Goal: Find specific page/section: Find specific page/section

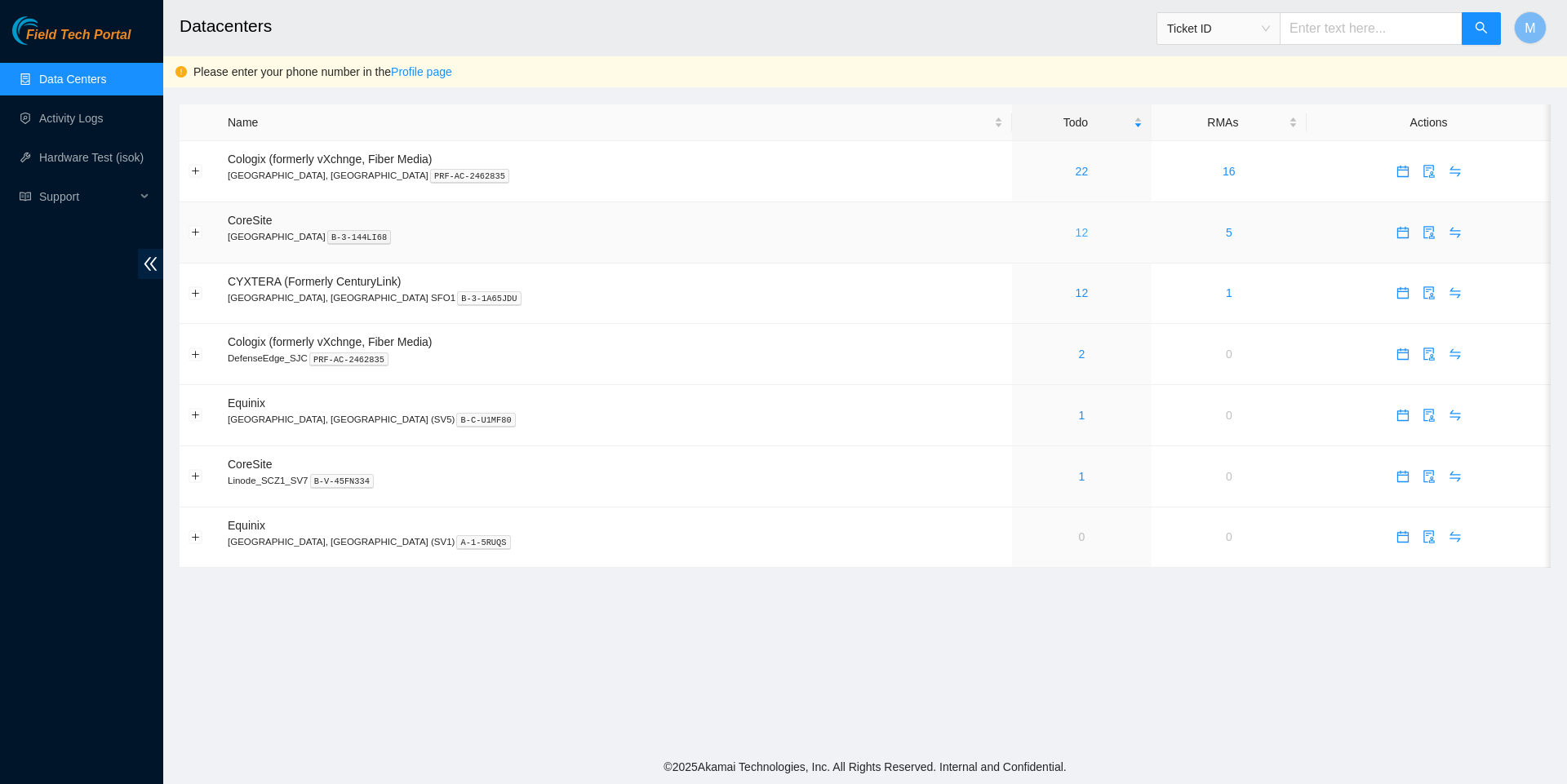
click at [1076, 233] on link "12" at bounding box center [1083, 232] width 13 height 13
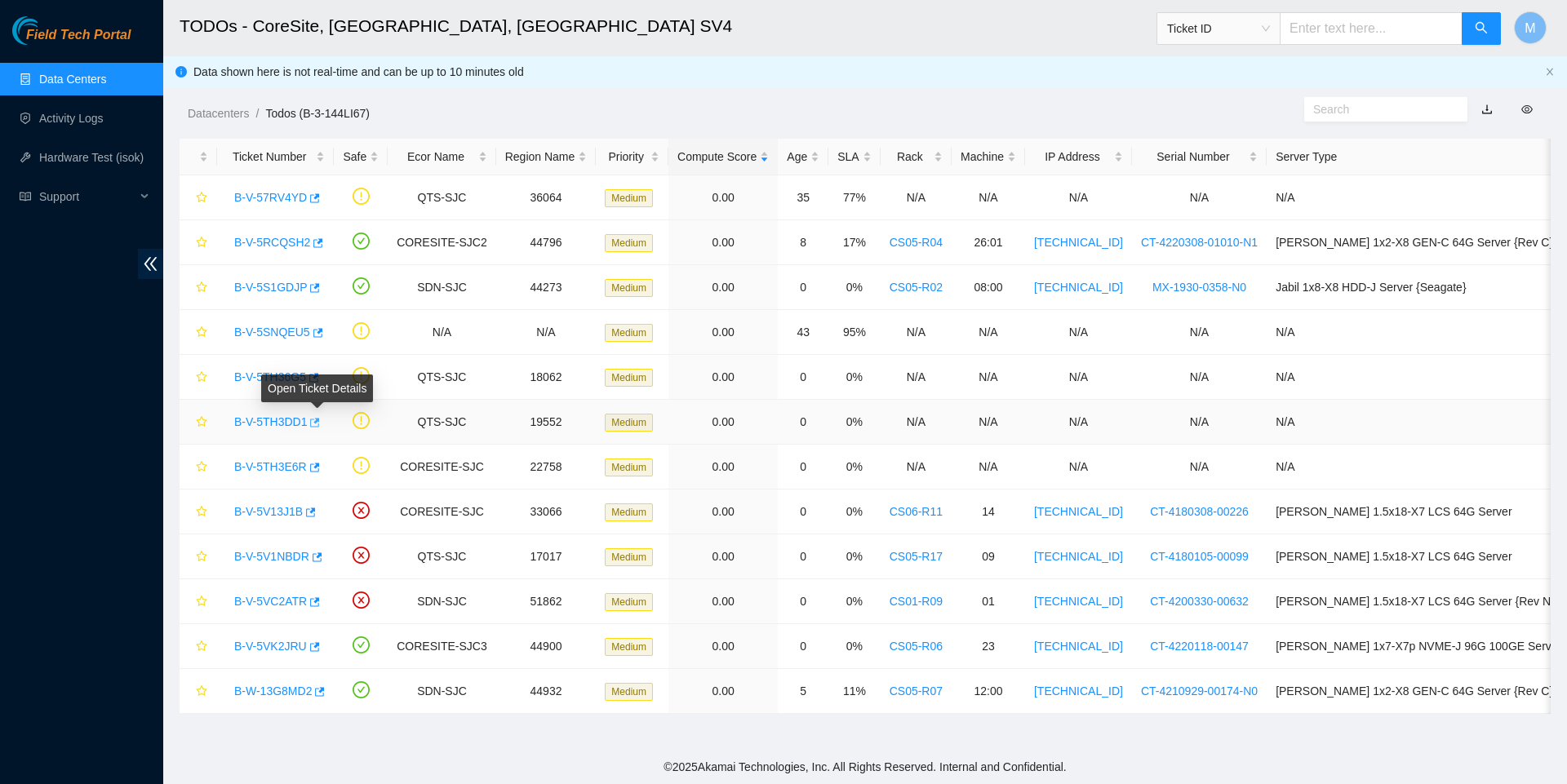
click at [321, 421] on icon "button" at bounding box center [315, 422] width 10 height 9
click at [106, 72] on link "Data Centers" at bounding box center [72, 79] width 67 height 13
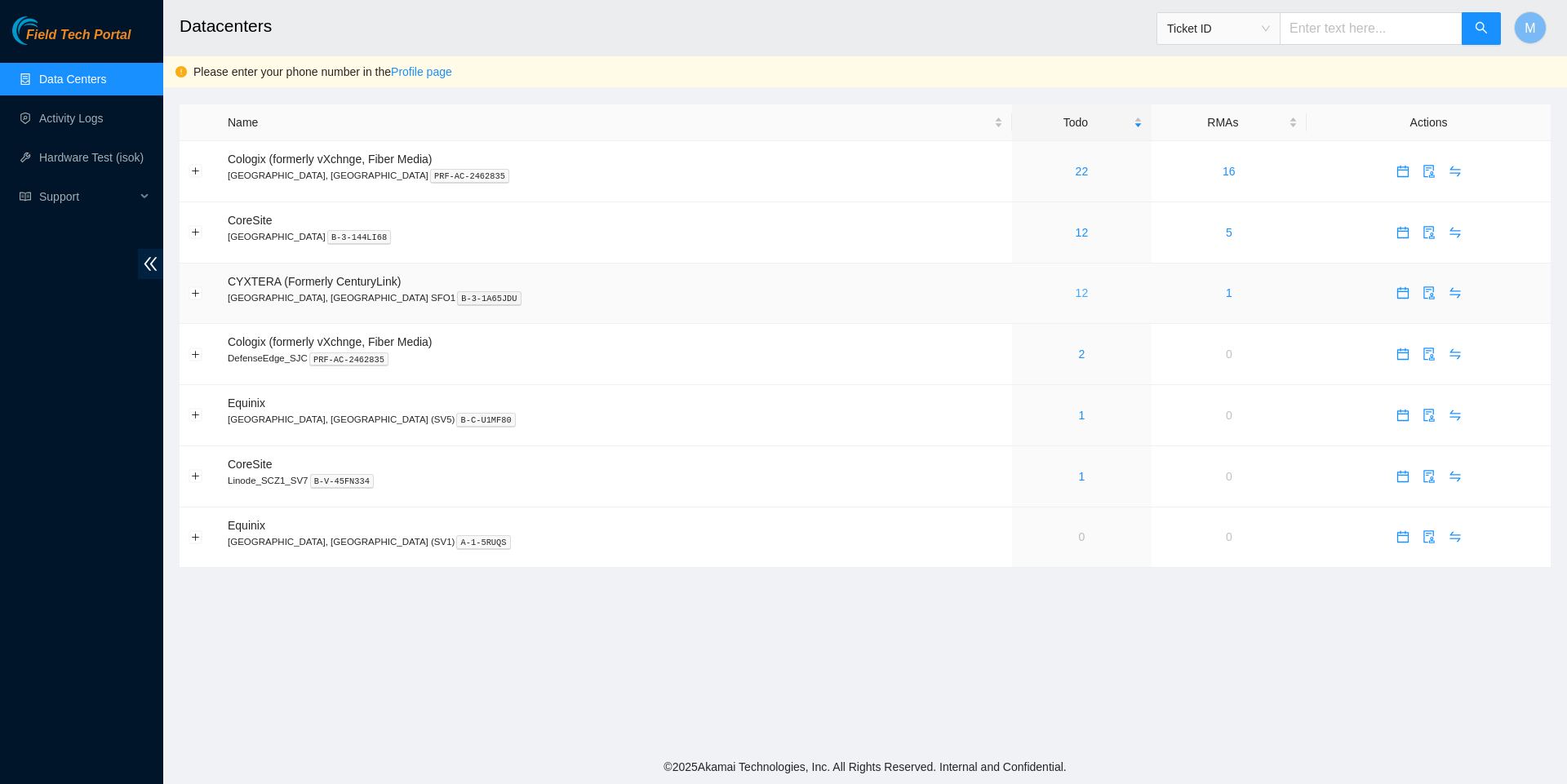
click at [1076, 297] on link "12" at bounding box center [1083, 293] width 13 height 13
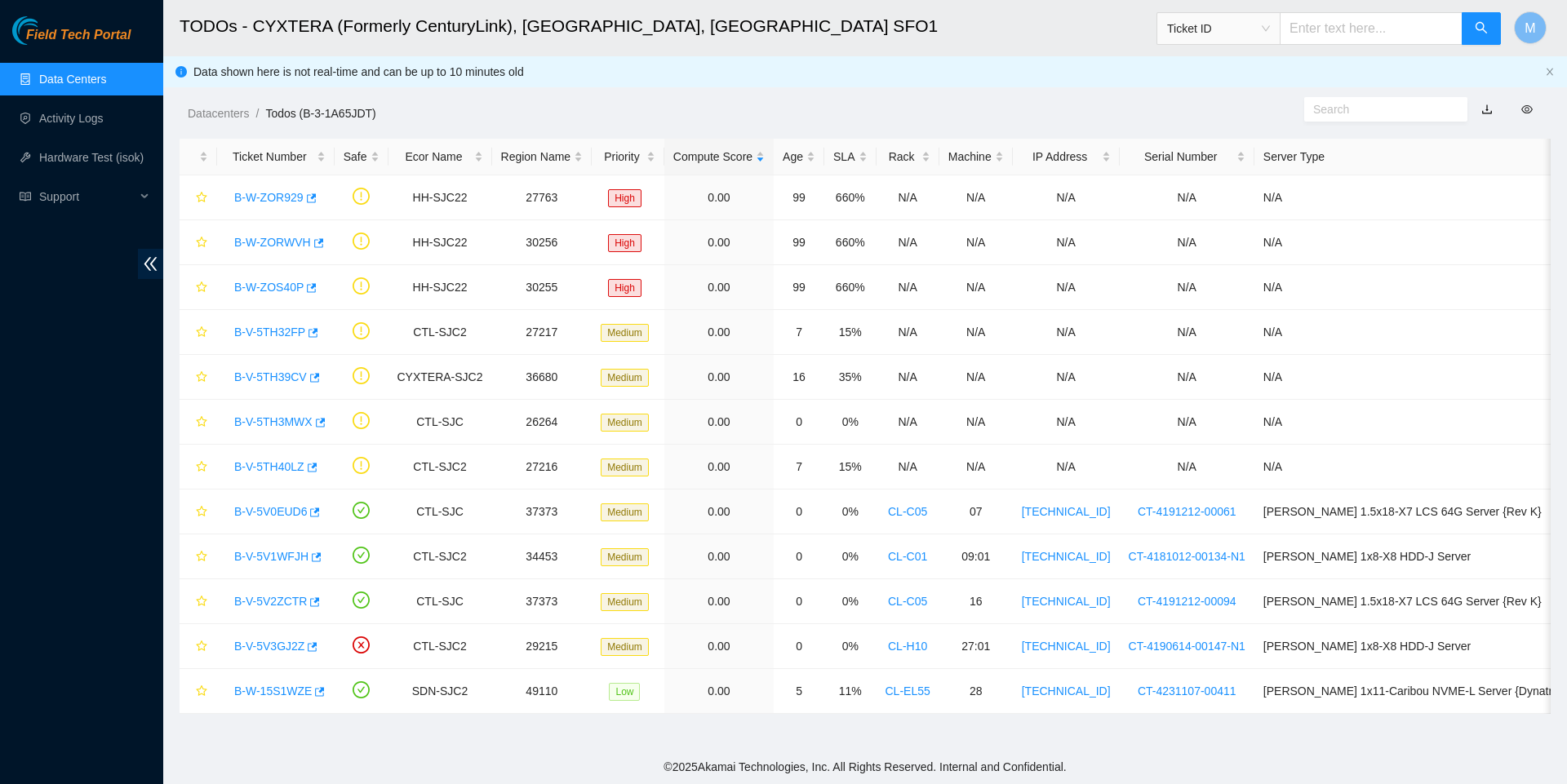
click at [86, 73] on link "Data Centers" at bounding box center [72, 79] width 67 height 13
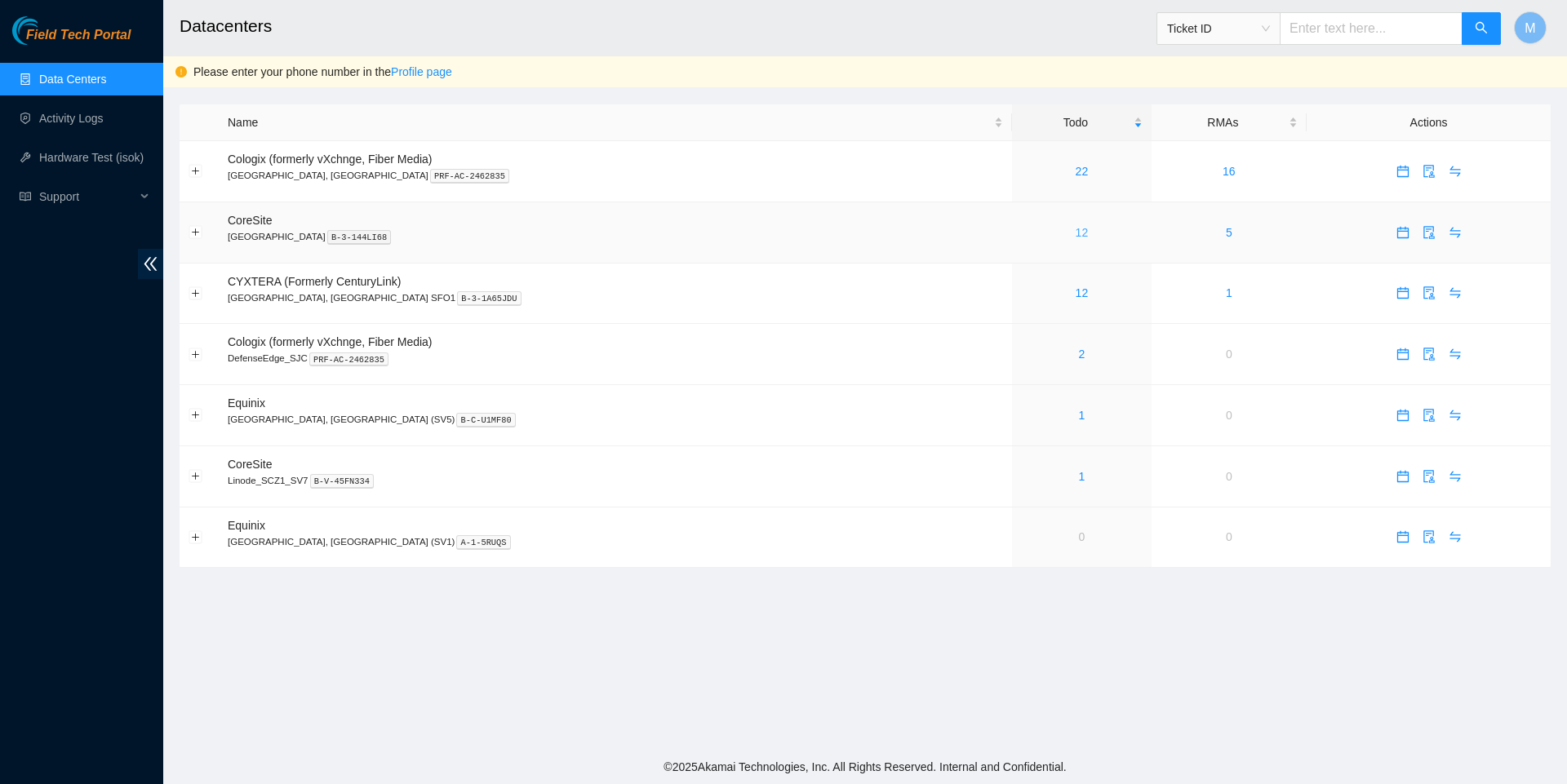
click at [1076, 239] on link "12" at bounding box center [1083, 232] width 13 height 13
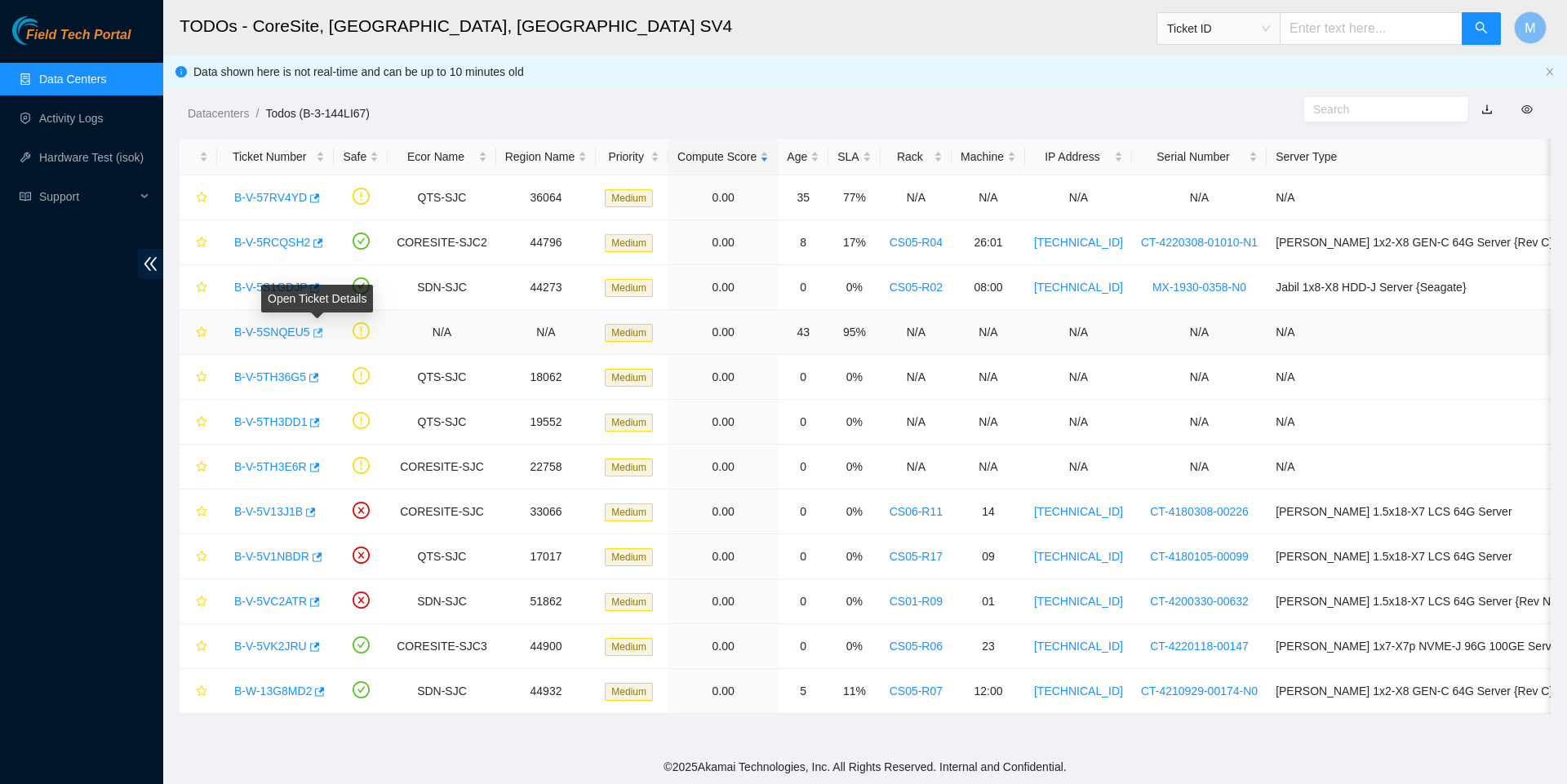
click at [322, 334] on icon "button" at bounding box center [316, 332] width 11 height 11
click at [106, 76] on link "Data Centers" at bounding box center [72, 79] width 67 height 13
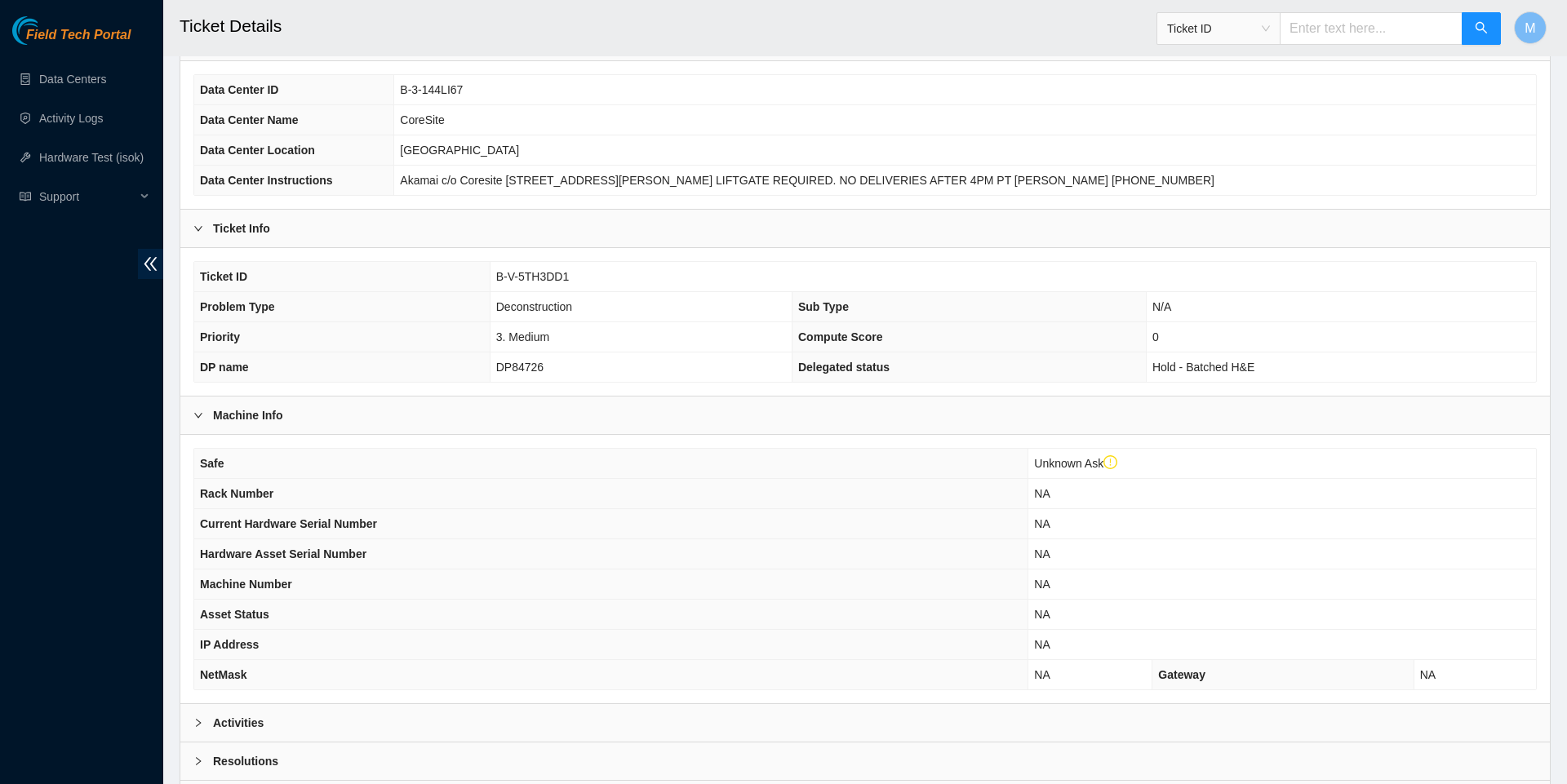
scroll to position [187, 0]
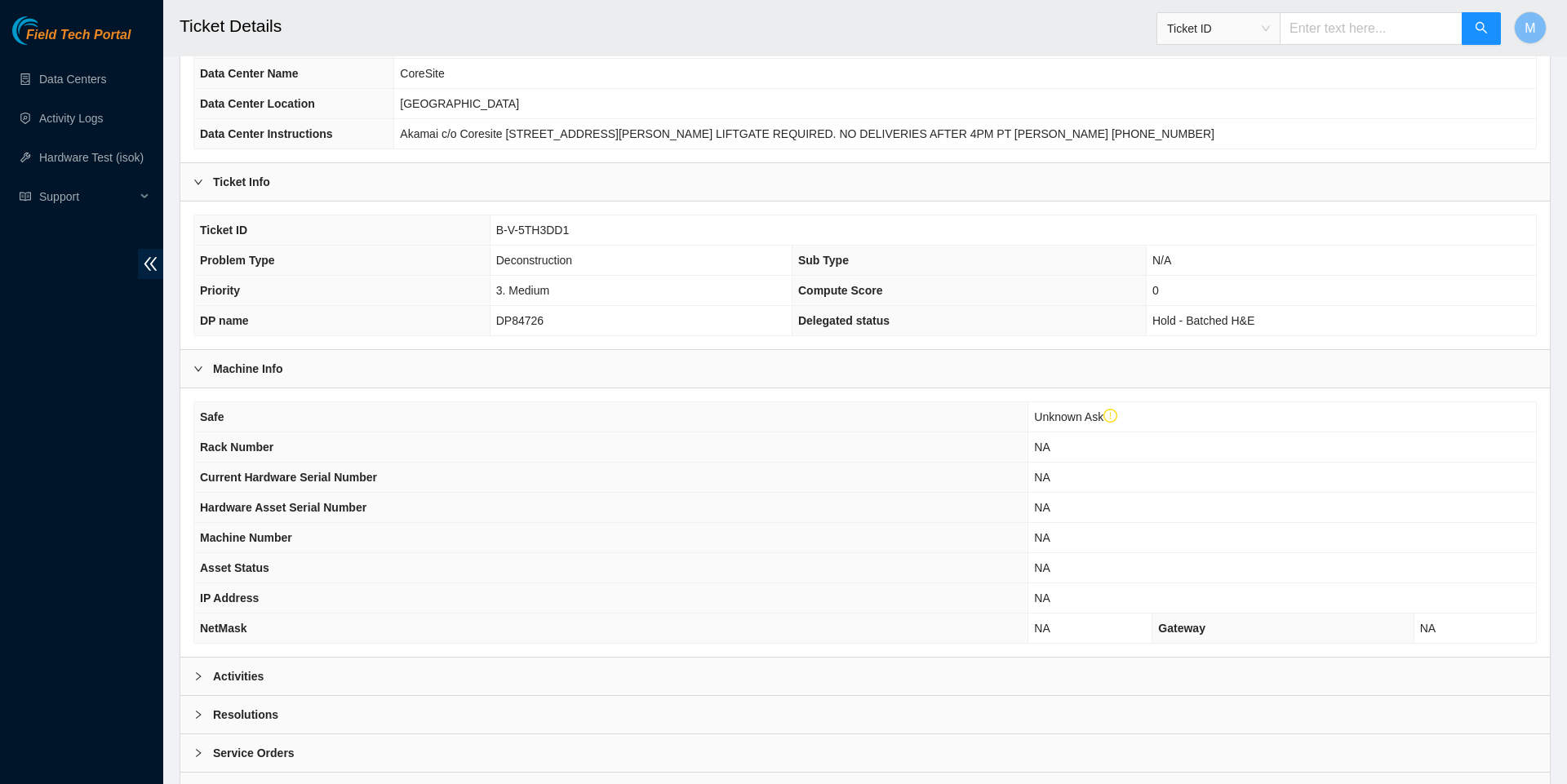
click at [193, 677] on div "Activities" at bounding box center [865, 675] width 1370 height 37
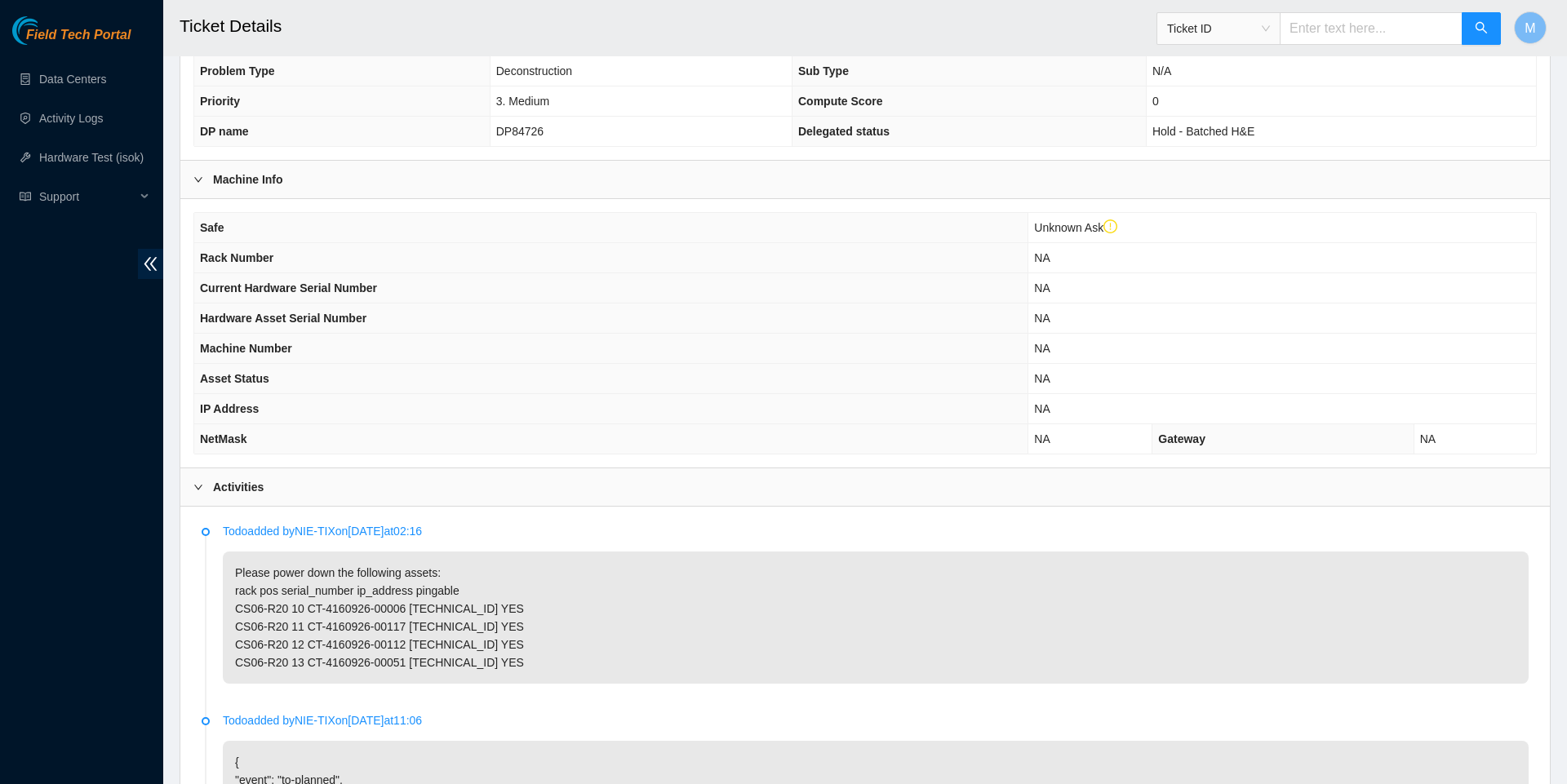
scroll to position [137, 0]
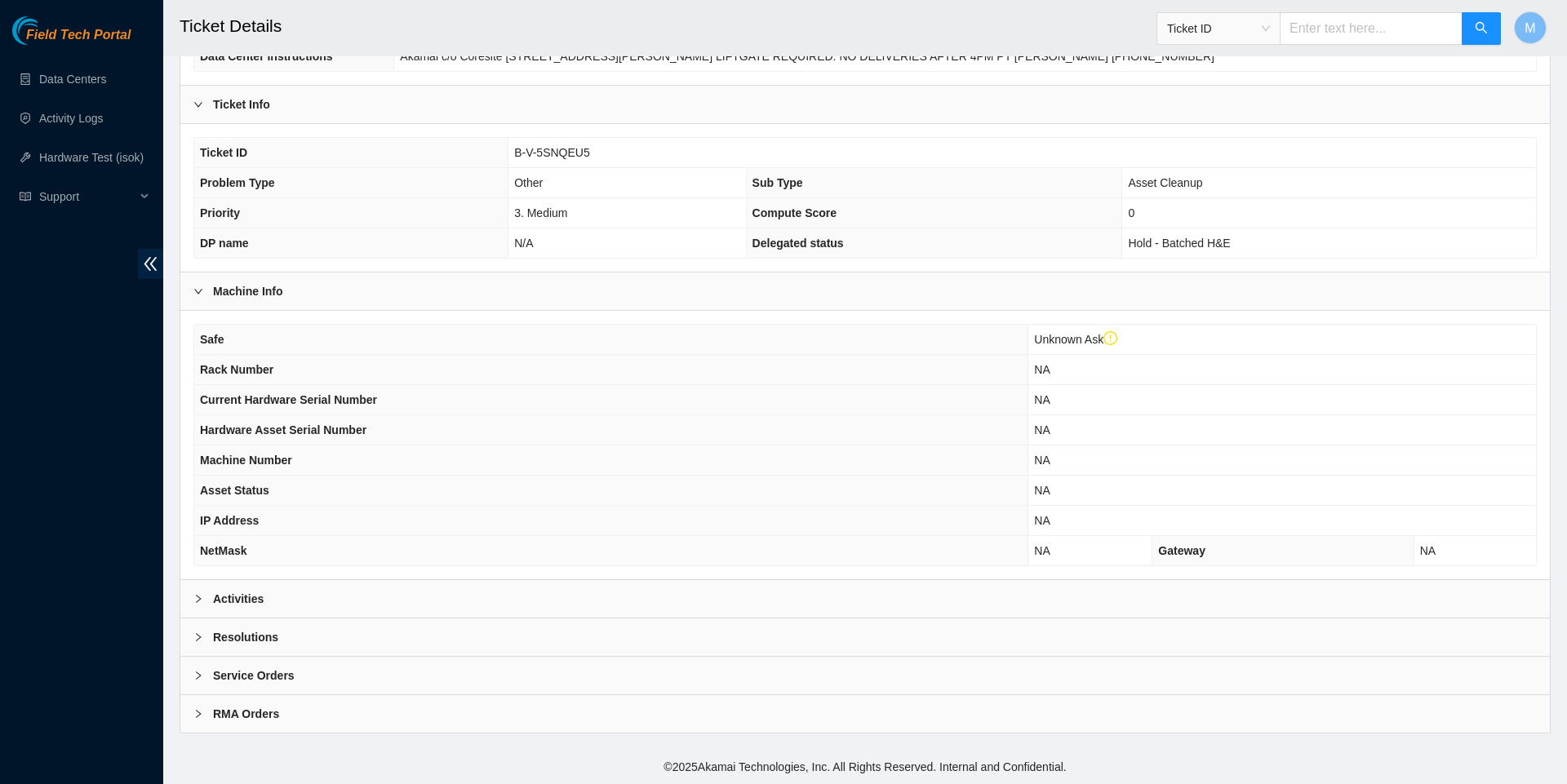
scroll to position [287, 0]
click at [207, 583] on div "Activities" at bounding box center [865, 598] width 1370 height 37
